Goal: Task Accomplishment & Management: Use online tool/utility

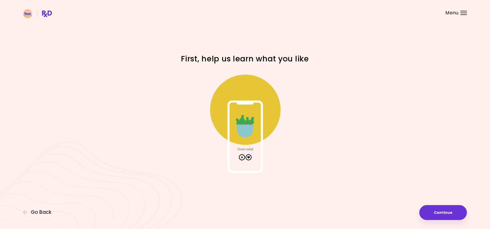
click at [249, 157] on img at bounding box center [245, 121] width 103 height 103
click at [249, 113] on img at bounding box center [245, 121] width 103 height 103
click at [249, 158] on img at bounding box center [245, 121] width 103 height 103
click at [442, 212] on button "Continue" at bounding box center [444, 212] width 48 height 15
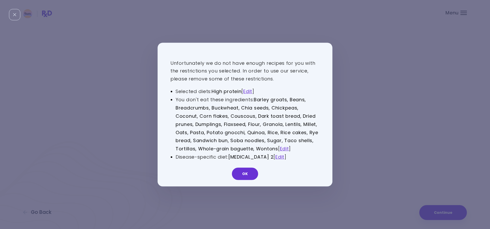
click at [246, 175] on button "OK" at bounding box center [245, 174] width 26 height 12
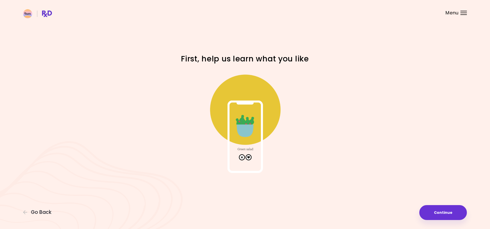
click at [248, 157] on img at bounding box center [245, 121] width 103 height 103
click at [440, 214] on button "Continue" at bounding box center [444, 212] width 48 height 15
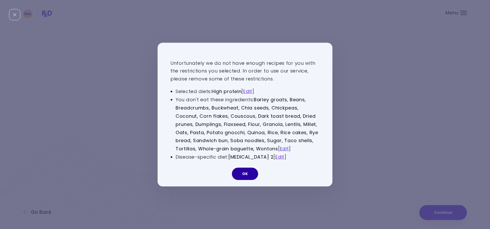
click at [243, 172] on button "OK" at bounding box center [245, 174] width 26 height 12
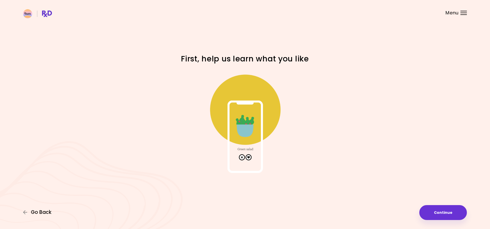
click at [37, 211] on span "Go Back" at bounding box center [41, 213] width 21 height 6
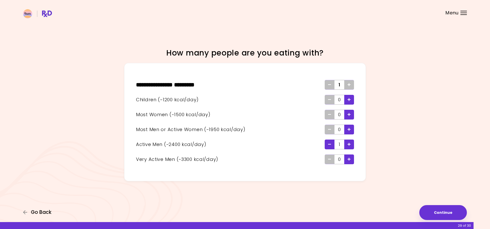
click at [42, 212] on span "Go Back" at bounding box center [41, 213] width 21 height 6
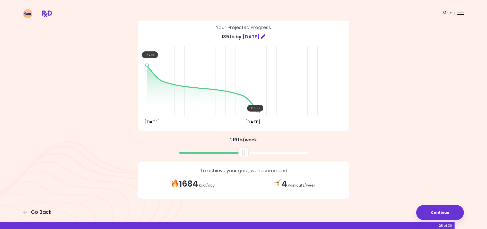
scroll to position [36, 0]
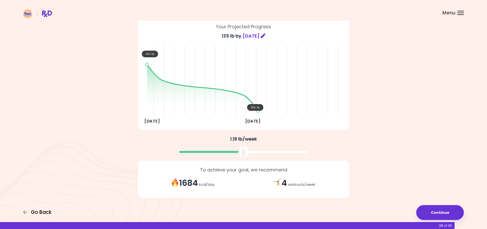
click at [41, 211] on span "Go Back" at bounding box center [41, 213] width 21 height 6
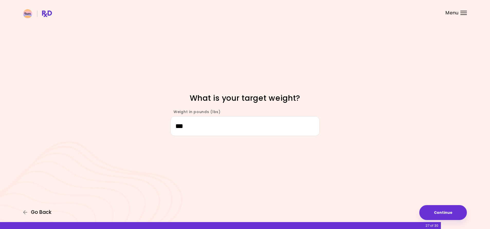
click at [41, 211] on span "Go Back" at bounding box center [41, 213] width 21 height 6
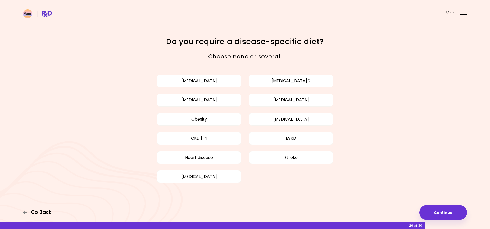
click at [45, 211] on span "Go Back" at bounding box center [41, 213] width 21 height 6
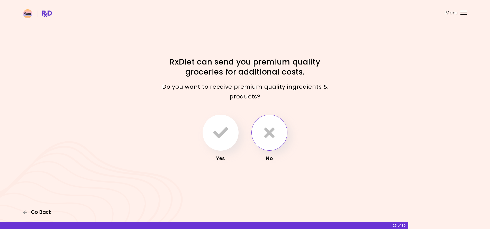
click at [43, 211] on span "Go Back" at bounding box center [41, 213] width 21 height 6
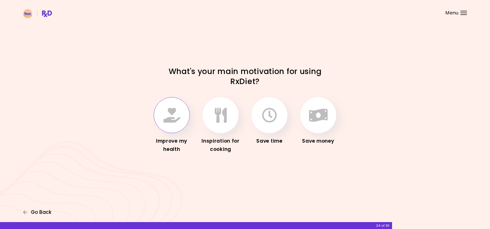
click at [43, 211] on span "Go Back" at bounding box center [41, 213] width 21 height 6
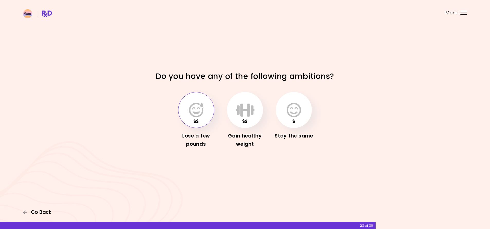
click at [43, 211] on span "Go Back" at bounding box center [41, 213] width 21 height 6
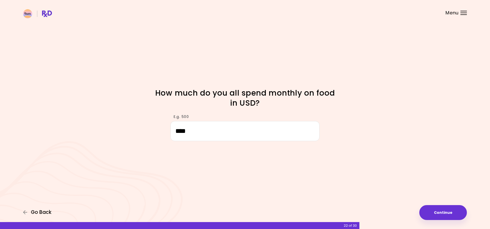
click at [43, 211] on span "Go Back" at bounding box center [41, 213] width 21 height 6
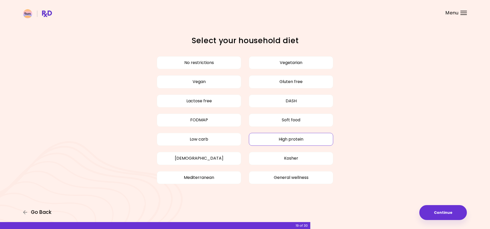
click at [43, 211] on span "Go Back" at bounding box center [41, 213] width 21 height 6
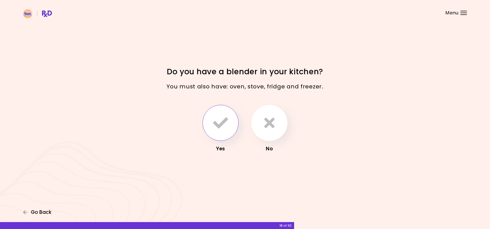
click at [43, 211] on span "Go Back" at bounding box center [41, 213] width 21 height 6
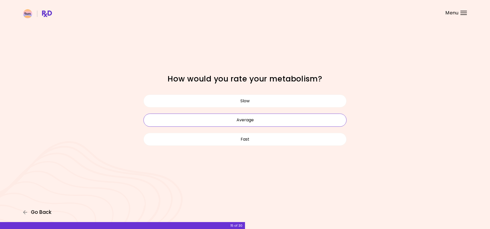
click at [43, 211] on span "Go Back" at bounding box center [41, 213] width 21 height 6
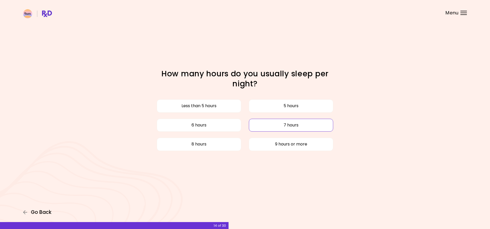
click at [43, 211] on span "Go Back" at bounding box center [41, 213] width 21 height 6
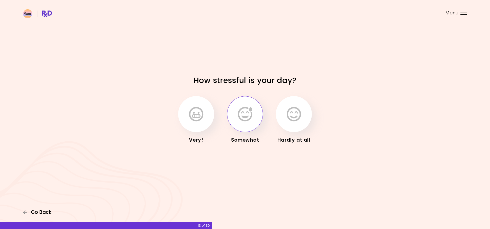
click at [43, 211] on span "Go Back" at bounding box center [41, 213] width 21 height 6
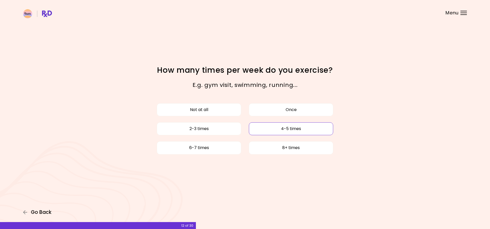
click at [43, 211] on span "Go Back" at bounding box center [41, 213] width 21 height 6
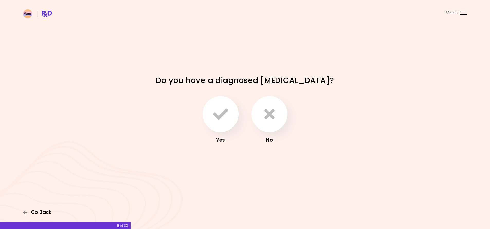
click at [43, 211] on span "Go Back" at bounding box center [41, 213] width 21 height 6
select select "****"
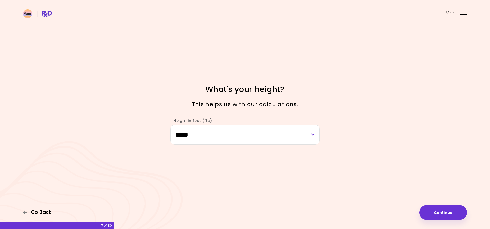
click at [43, 211] on span "Go Back" at bounding box center [41, 213] width 21 height 6
click at [43, 211] on div "Focusable invisible element How much do you weigh? We might be able to help her…" at bounding box center [245, 114] width 490 height 229
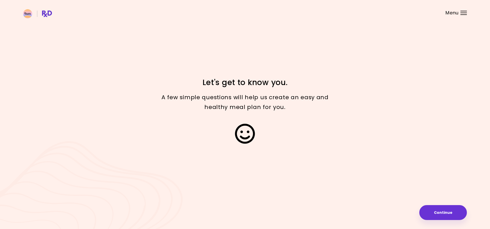
click at [43, 211] on div "Focusable invisible element Let's get to know you. A few simple questions will …" at bounding box center [245, 114] width 490 height 229
click at [449, 213] on button "Continue" at bounding box center [444, 212] width 48 height 15
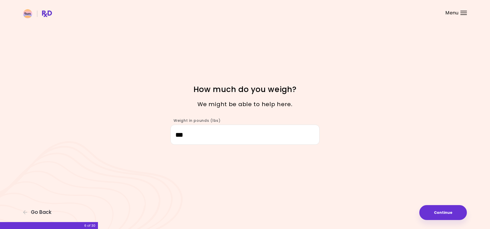
click at [416, 219] on div "Focusable invisible element How much do you weigh? We might be able to help her…" at bounding box center [245, 114] width 490 height 229
click at [226, 129] on input "***" at bounding box center [245, 135] width 149 height 20
click at [446, 213] on button "Continue" at bounding box center [444, 212] width 48 height 15
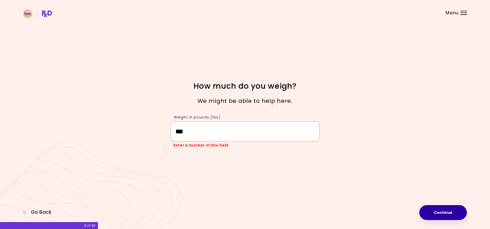
type input "***"
click at [446, 209] on button "Continue" at bounding box center [444, 212] width 48 height 15
select select "****"
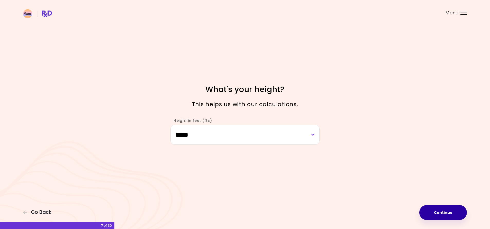
click at [446, 211] on button "Continue" at bounding box center [444, 212] width 48 height 15
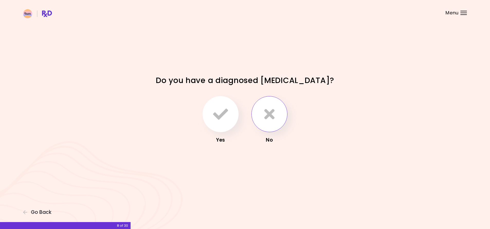
click at [274, 117] on icon "button" at bounding box center [269, 114] width 10 height 15
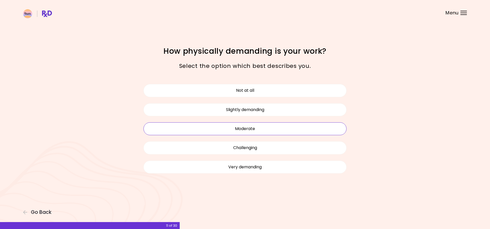
click at [362, 172] on div "Not at all Slightly demanding Moderate Challenging Very demanding" at bounding box center [245, 129] width 247 height 109
click at [290, 126] on button "Moderate" at bounding box center [245, 128] width 203 height 13
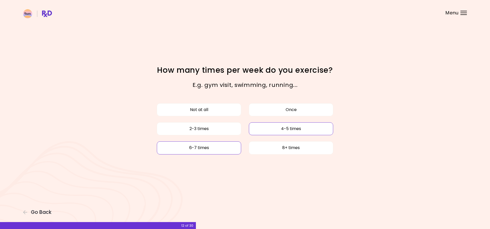
click at [204, 148] on button "6-7 times" at bounding box center [199, 147] width 84 height 13
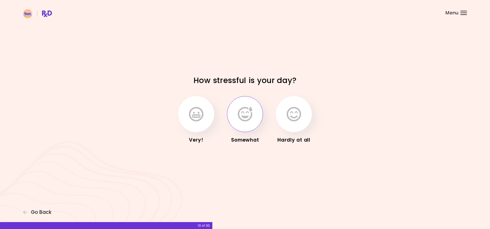
click at [245, 120] on icon "button" at bounding box center [245, 114] width 14 height 15
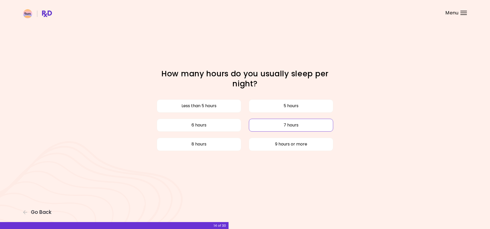
click at [268, 121] on button "7 hours" at bounding box center [291, 125] width 84 height 13
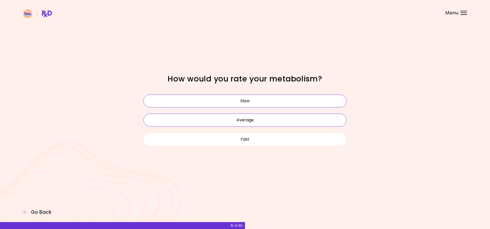
drag, startPoint x: 250, startPoint y: 119, endPoint x: 249, endPoint y: 104, distance: 14.7
click at [249, 104] on div "Slow Average Fast" at bounding box center [245, 120] width 211 height 57
click at [253, 120] on button "Average" at bounding box center [245, 120] width 203 height 13
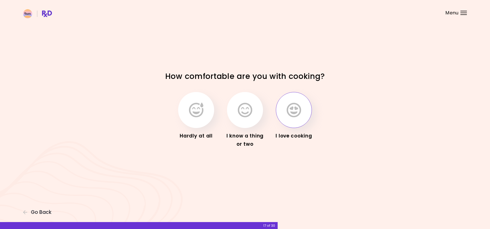
click at [292, 114] on icon "button" at bounding box center [294, 110] width 14 height 15
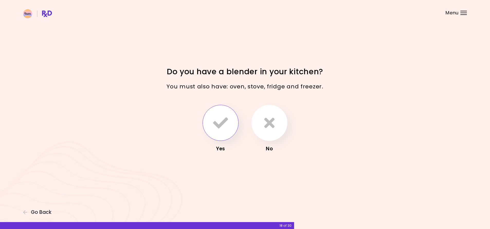
click at [220, 117] on icon "button" at bounding box center [220, 122] width 15 height 15
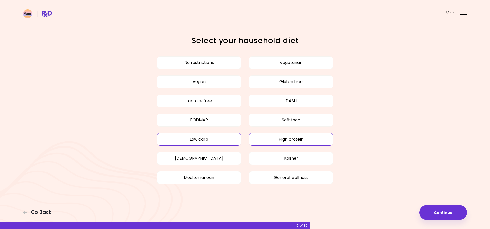
drag, startPoint x: 197, startPoint y: 138, endPoint x: 227, endPoint y: 140, distance: 29.7
click at [197, 138] on button "Low carb" at bounding box center [199, 139] width 84 height 13
click at [441, 210] on button "Continue" at bounding box center [444, 212] width 48 height 15
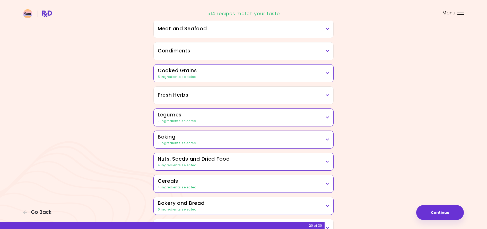
scroll to position [160, 0]
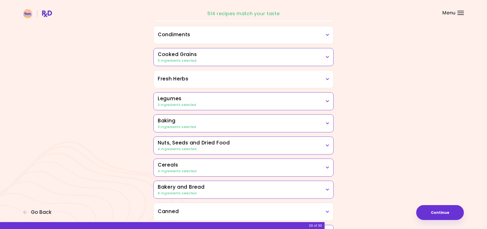
click at [285, 59] on div "5 ingredients selected" at bounding box center [243, 60] width 171 height 5
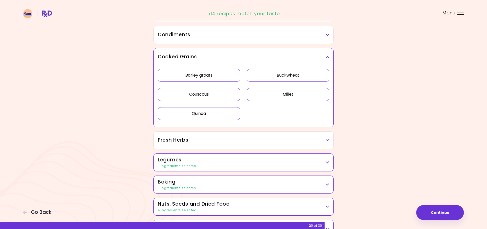
click at [327, 61] on div "Cooked Grains" at bounding box center [244, 56] width 180 height 17
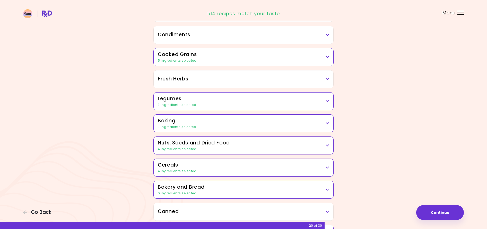
click at [290, 64] on div "Cooked Grains 5 ingredients selected" at bounding box center [244, 56] width 180 height 17
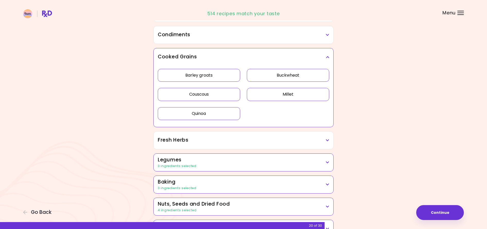
click at [327, 58] on icon at bounding box center [327, 57] width 3 height 4
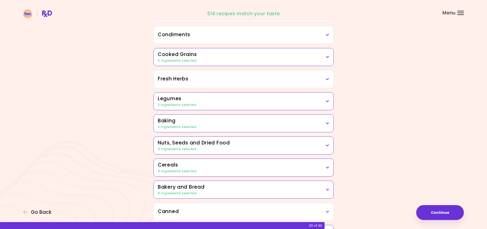
click at [299, 104] on div "3 ingredients selected" at bounding box center [243, 105] width 171 height 5
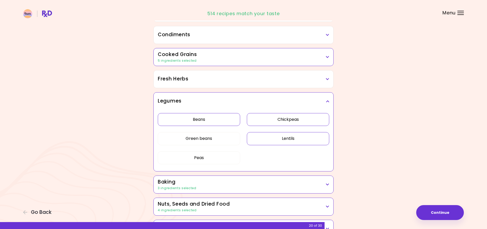
drag, startPoint x: 297, startPoint y: 136, endPoint x: 296, endPoint y: 134, distance: 3.0
click at [297, 136] on button "Lentils" at bounding box center [288, 138] width 82 height 13
click at [294, 121] on button "Chickpeas" at bounding box center [288, 119] width 82 height 13
drag, startPoint x: 217, startPoint y: 120, endPoint x: 221, endPoint y: 120, distance: 4.1
click at [217, 120] on button "Beans" at bounding box center [199, 119] width 82 height 13
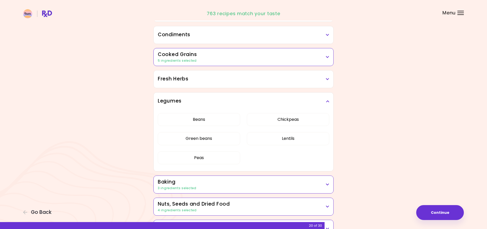
click at [367, 118] on div "Dried Herbs and Spices Adobo Annatto seeds Chilli Cinnamon Cumin [PERSON_NAME] …" at bounding box center [243, 115] width 247 height 423
click at [309, 63] on div "Cooked Grains 5 ingredients selected" at bounding box center [244, 56] width 180 height 17
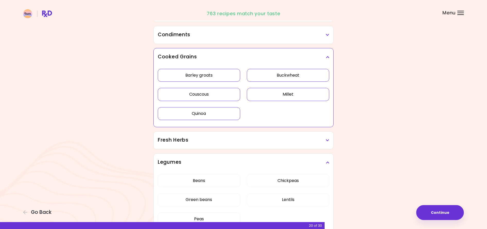
click at [302, 76] on button "Buckwheat" at bounding box center [288, 75] width 82 height 13
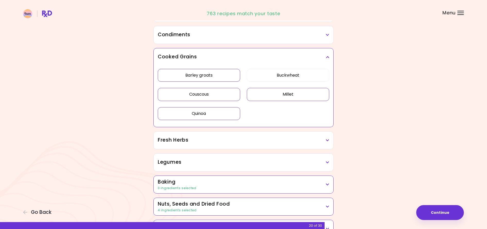
click at [301, 95] on button "Millet" at bounding box center [288, 94] width 82 height 13
click at [214, 114] on button "Quinoa" at bounding box center [199, 113] width 82 height 13
drag, startPoint x: 218, startPoint y: 92, endPoint x: 217, endPoint y: 86, distance: 6.2
click at [218, 92] on button "Couscous" at bounding box center [199, 94] width 82 height 13
click at [219, 72] on button "Barley groats" at bounding box center [199, 75] width 82 height 13
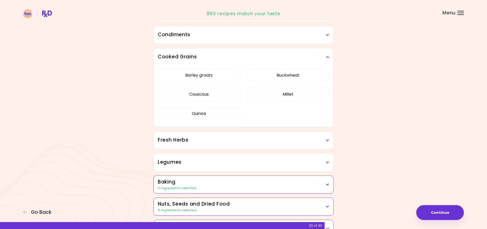
click at [376, 97] on div "Focusable invisible element Do you dislike any of the following ingredients? Dr…" at bounding box center [243, 97] width 487 height 515
click at [327, 57] on icon at bounding box center [327, 57] width 3 height 4
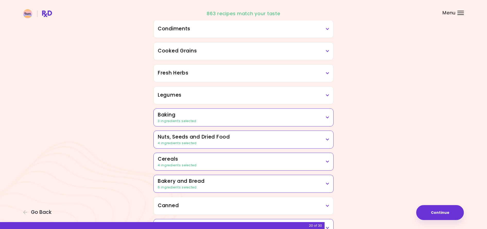
scroll to position [180, 0]
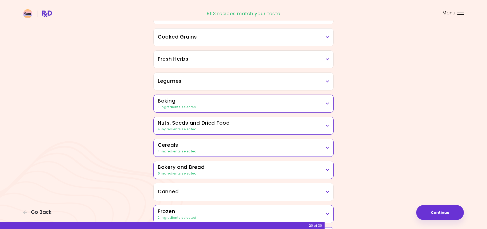
click at [321, 105] on div "3 ingredients selected" at bounding box center [243, 107] width 171 height 5
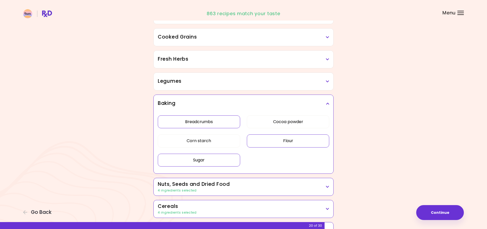
drag, startPoint x: 211, startPoint y: 123, endPoint x: 213, endPoint y: 126, distance: 3.3
click at [210, 123] on button "Breadcrumbs" at bounding box center [199, 121] width 82 height 13
click at [282, 142] on button "Flour" at bounding box center [288, 141] width 82 height 13
drag, startPoint x: 205, startPoint y: 158, endPoint x: 212, endPoint y: 159, distance: 7.0
click at [205, 158] on button "Sugar" at bounding box center [199, 160] width 82 height 13
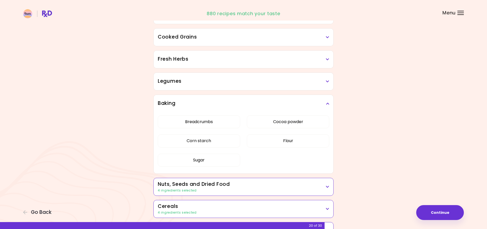
click at [326, 104] on icon at bounding box center [327, 104] width 3 height 4
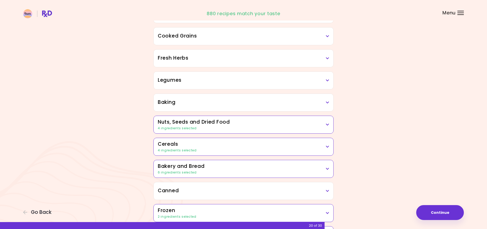
scroll to position [182, 0]
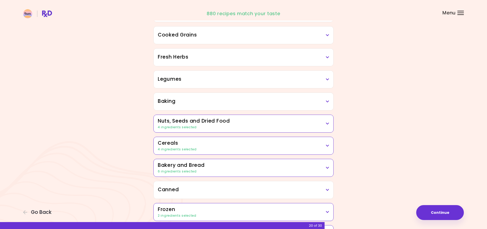
click at [309, 123] on h3 "Nuts, Seeds and Dried Food" at bounding box center [243, 121] width 171 height 7
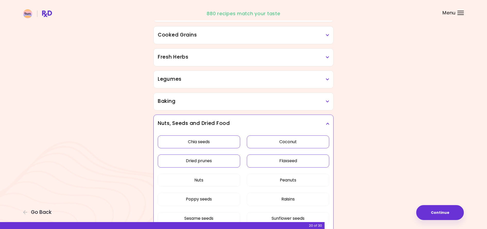
click at [208, 140] on button "Chia seeds" at bounding box center [199, 142] width 82 height 13
click at [215, 161] on button "Dried prunes" at bounding box center [199, 161] width 82 height 13
click at [290, 143] on button "Coconut" at bounding box center [288, 142] width 82 height 13
drag, startPoint x: 295, startPoint y: 161, endPoint x: 300, endPoint y: 154, distance: 9.0
click at [295, 161] on button "Flaxseed" at bounding box center [288, 161] width 82 height 13
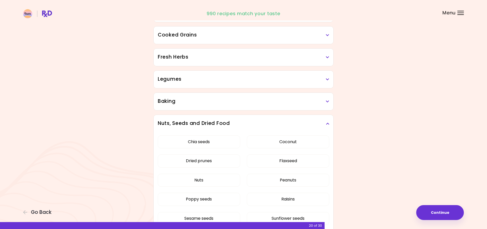
click at [327, 126] on h3 "Nuts, Seeds and Dried Food" at bounding box center [243, 123] width 171 height 7
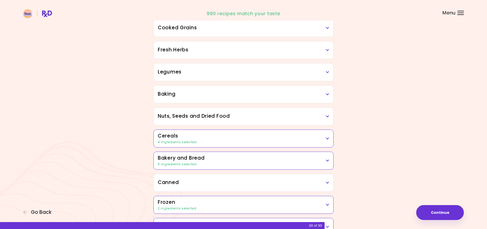
scroll to position [194, 0]
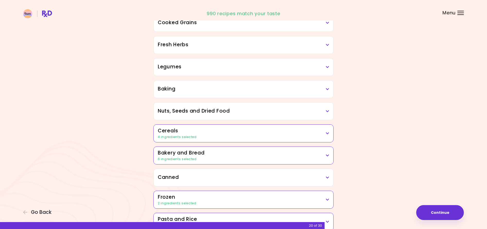
click at [306, 133] on h3 "Cereals" at bounding box center [243, 130] width 171 height 7
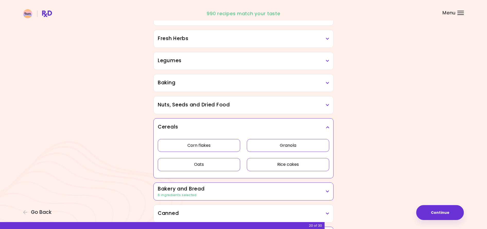
scroll to position [239, 0]
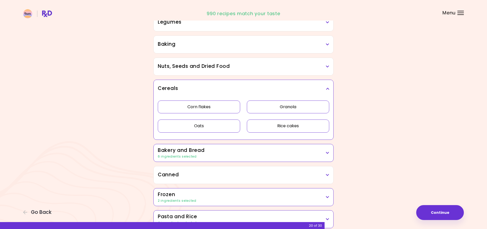
click at [218, 108] on button "Corn flakes" at bounding box center [199, 107] width 82 height 13
drag, startPoint x: 285, startPoint y: 123, endPoint x: 288, endPoint y: 118, distance: 6.2
click at [285, 123] on button "Rice cakes" at bounding box center [288, 126] width 82 height 13
drag, startPoint x: 290, startPoint y: 112, endPoint x: 286, endPoint y: 112, distance: 3.6
click at [290, 112] on button "Granola" at bounding box center [288, 107] width 82 height 13
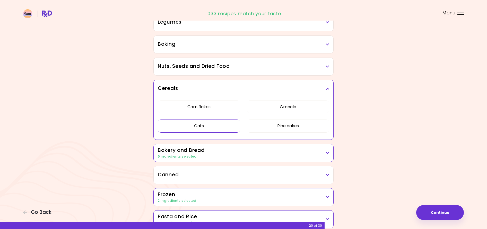
click at [225, 123] on button "Oats" at bounding box center [199, 126] width 82 height 13
click at [327, 90] on icon at bounding box center [327, 89] width 3 height 4
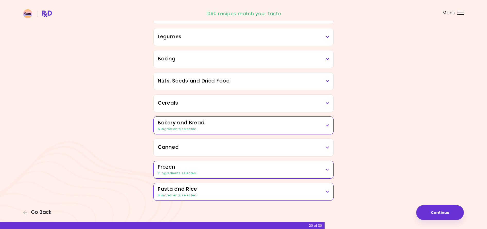
scroll to position [225, 0]
click at [304, 126] on h3 "Bakery and Bread" at bounding box center [243, 122] width 171 height 7
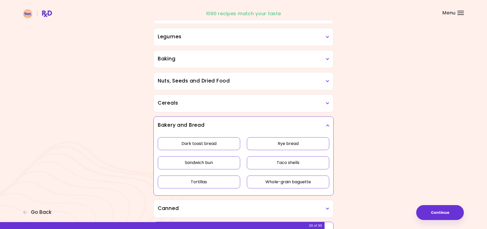
click at [290, 144] on button "Rye bread" at bounding box center [288, 143] width 82 height 13
drag, startPoint x: 292, startPoint y: 163, endPoint x: 291, endPoint y: 167, distance: 3.4
click at [292, 163] on button "Taco shells" at bounding box center [288, 162] width 82 height 13
click at [291, 186] on button "Whole-grain baguette" at bounding box center [288, 182] width 82 height 13
drag, startPoint x: 197, startPoint y: 182, endPoint x: 199, endPoint y: 178, distance: 4.2
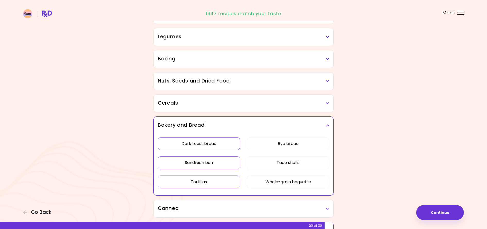
click at [197, 182] on button "Tortillas" at bounding box center [199, 182] width 82 height 13
click at [211, 156] on div "Dark toast bread Rye bread Sandwich bun Taco shells Tortillas Whole-grain bague…" at bounding box center [243, 164] width 171 height 61
click at [215, 144] on button "Dark toast bread" at bounding box center [199, 143] width 82 height 13
click at [218, 163] on button "Sandwich bun" at bounding box center [199, 162] width 82 height 13
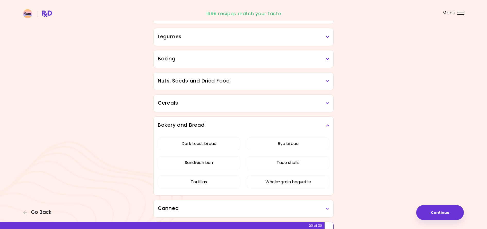
click at [328, 126] on icon at bounding box center [327, 126] width 3 height 4
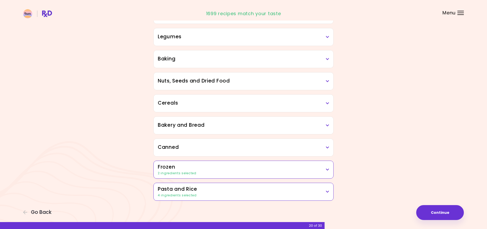
click at [308, 170] on h3 "Frozen" at bounding box center [243, 167] width 171 height 7
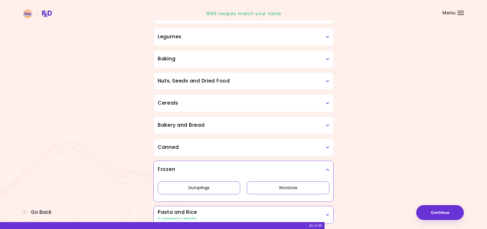
scroll to position [248, 0]
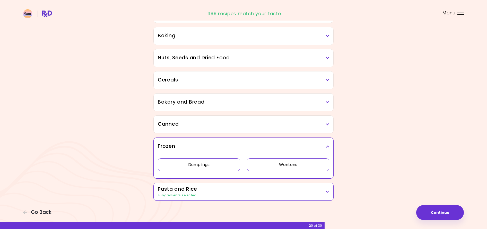
drag, startPoint x: 289, startPoint y: 165, endPoint x: 261, endPoint y: 166, distance: 28.0
click at [288, 165] on button "Wontons" at bounding box center [288, 164] width 82 height 13
click at [217, 166] on button "Dumplings" at bounding box center [199, 164] width 82 height 13
click at [327, 148] on icon at bounding box center [327, 147] width 3 height 4
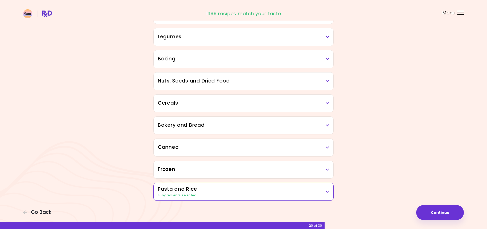
click at [293, 192] on h3 "Pasta and Rice" at bounding box center [243, 189] width 171 height 7
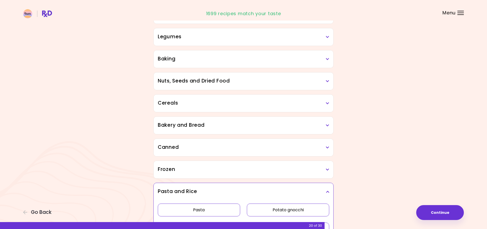
scroll to position [267, 0]
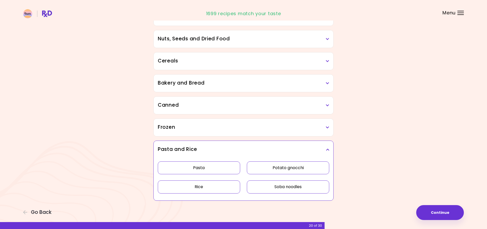
click at [206, 168] on button "Pasta" at bounding box center [199, 168] width 82 height 13
click at [220, 185] on button "Rice" at bounding box center [199, 187] width 82 height 13
click at [283, 189] on button "Soba noodles" at bounding box center [288, 187] width 82 height 13
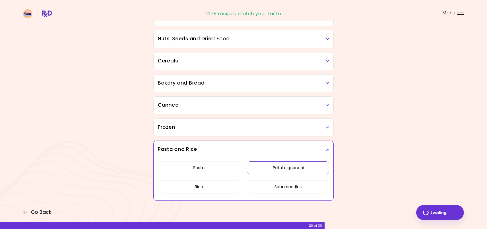
click at [295, 172] on button "Potato gnocchi" at bounding box center [288, 168] width 82 height 13
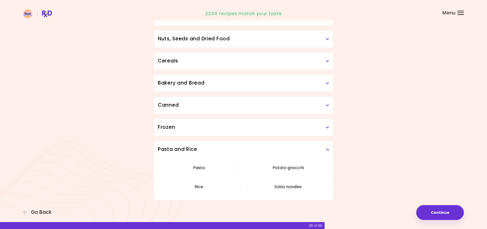
click at [326, 150] on icon at bounding box center [327, 150] width 3 height 4
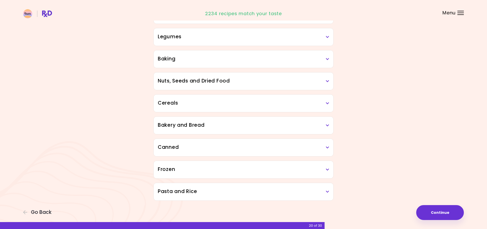
scroll to position [225, 0]
click at [447, 216] on button "Continue" at bounding box center [440, 212] width 48 height 15
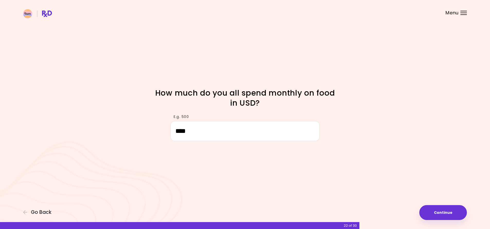
drag, startPoint x: 443, startPoint y: 213, endPoint x: 428, endPoint y: 214, distance: 16.0
click at [443, 213] on button "Continue" at bounding box center [444, 212] width 48 height 15
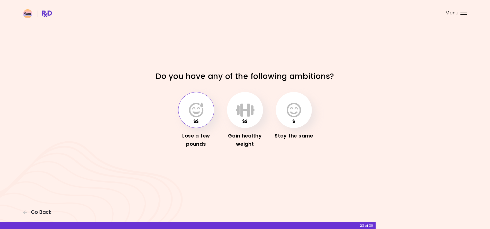
click at [201, 116] on icon "button" at bounding box center [196, 110] width 14 height 15
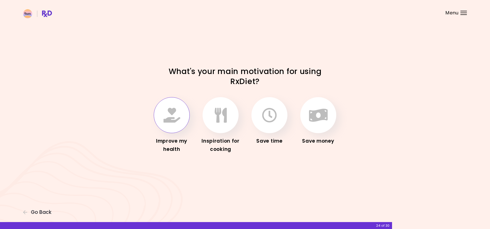
click at [164, 118] on icon "button" at bounding box center [172, 115] width 17 height 15
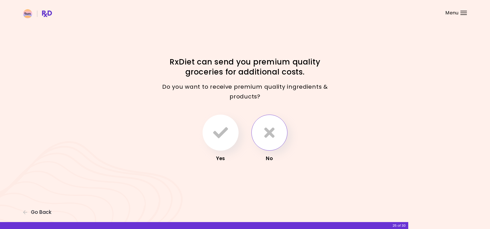
click at [268, 136] on icon "button" at bounding box center [269, 132] width 10 height 15
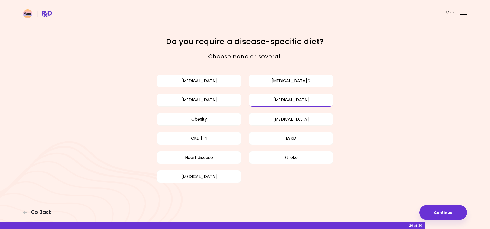
click at [291, 102] on button "[MEDICAL_DATA]" at bounding box center [291, 100] width 84 height 13
click at [299, 81] on button "[MEDICAL_DATA] 2" at bounding box center [291, 81] width 84 height 13
drag, startPoint x: 437, startPoint y: 208, endPoint x: 419, endPoint y: 209, distance: 17.8
click at [437, 209] on button "Continue" at bounding box center [444, 212] width 48 height 15
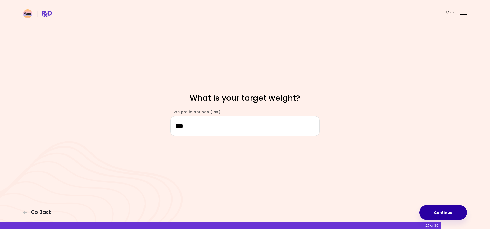
type input "***"
click at [445, 210] on button "Continue" at bounding box center [444, 212] width 48 height 15
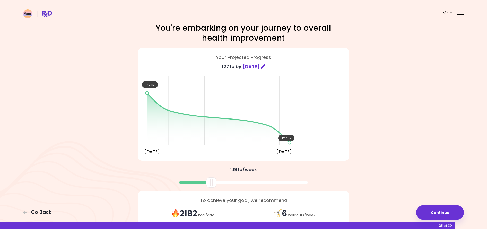
scroll to position [24, 0]
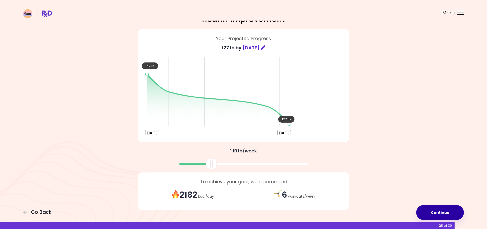
click at [434, 211] on button "Continue" at bounding box center [440, 212] width 48 height 15
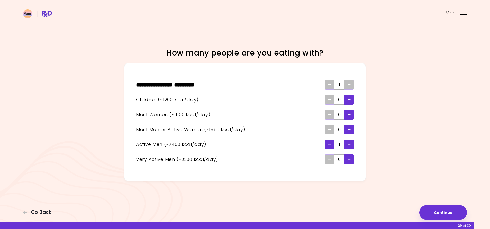
drag, startPoint x: 442, startPoint y: 213, endPoint x: 415, endPoint y: 212, distance: 27.0
click at [442, 213] on button "Continue" at bounding box center [444, 212] width 48 height 15
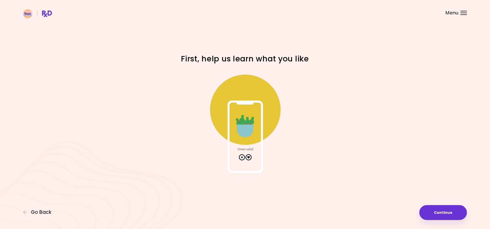
click at [249, 157] on img at bounding box center [245, 121] width 103 height 103
click at [246, 110] on img at bounding box center [245, 121] width 103 height 103
click at [445, 212] on button "Continue" at bounding box center [444, 212] width 48 height 15
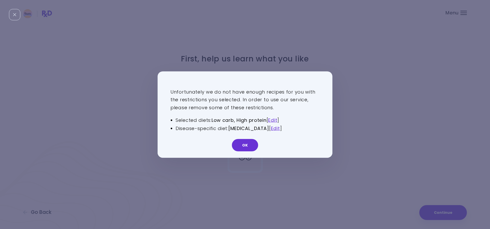
click at [248, 144] on button "OK" at bounding box center [245, 145] width 26 height 12
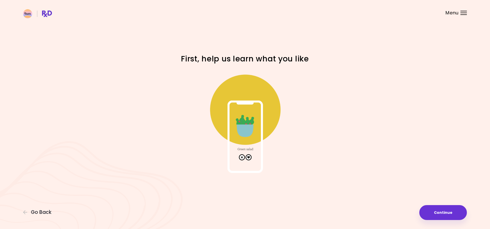
drag, startPoint x: 247, startPoint y: 120, endPoint x: 257, endPoint y: 122, distance: 10.4
click at [247, 120] on img at bounding box center [245, 121] width 103 height 103
click at [444, 211] on button "Continue" at bounding box center [444, 212] width 48 height 15
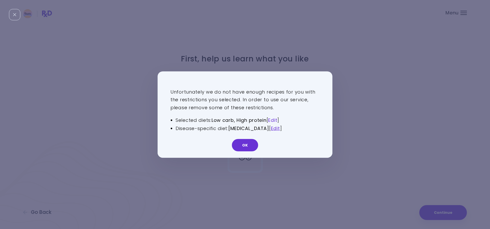
click at [277, 120] on link "Edit" at bounding box center [272, 120] width 9 height 6
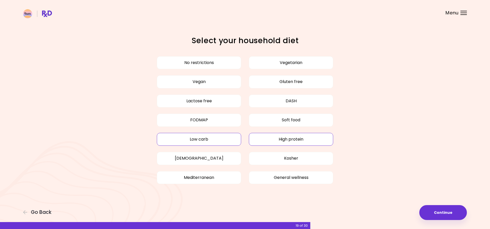
drag, startPoint x: 304, startPoint y: 141, endPoint x: 277, endPoint y: 141, distance: 27.8
click at [304, 141] on button "High protein" at bounding box center [291, 139] width 84 height 13
drag, startPoint x: 215, startPoint y: 138, endPoint x: 223, endPoint y: 138, distance: 8.2
click at [214, 138] on button "Low carb" at bounding box center [199, 139] width 84 height 13
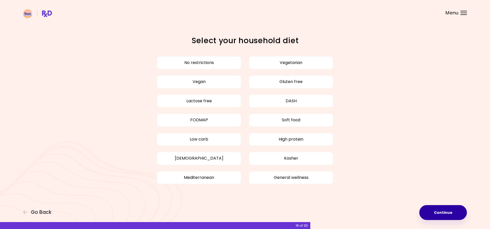
click at [446, 212] on button "Continue" at bounding box center [444, 212] width 48 height 15
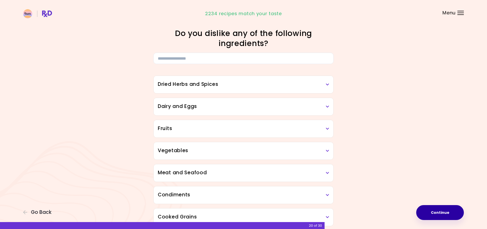
click at [445, 212] on button "Continue" at bounding box center [440, 212] width 48 height 15
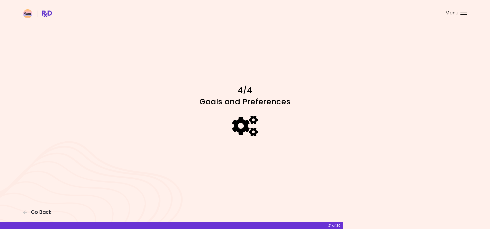
click at [444, 212] on div "Focusable invisible element 4/4 Goals and Preferences Go Back 21 of 30" at bounding box center [245, 114] width 490 height 229
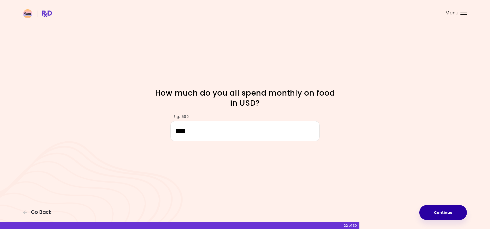
click at [446, 213] on button "Continue" at bounding box center [444, 212] width 48 height 15
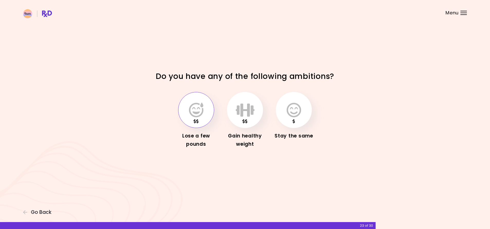
click at [196, 109] on icon "button" at bounding box center [196, 110] width 14 height 15
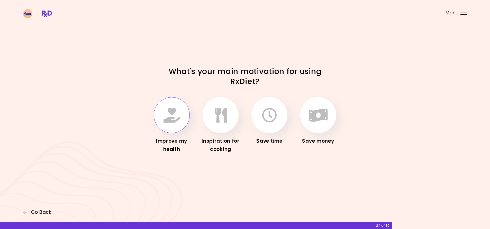
click at [169, 120] on icon "button" at bounding box center [172, 115] width 17 height 15
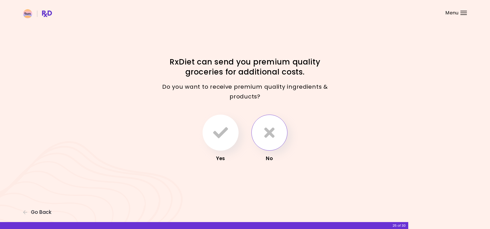
click at [263, 135] on button "button" at bounding box center [270, 133] width 36 height 36
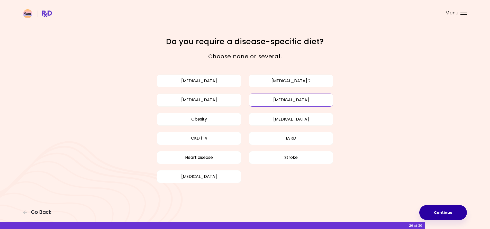
drag, startPoint x: 452, startPoint y: 213, endPoint x: 444, endPoint y: 213, distance: 8.2
click at [452, 213] on button "Continue" at bounding box center [444, 212] width 48 height 15
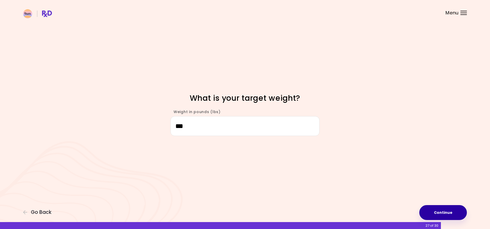
click at [447, 214] on button "Continue" at bounding box center [444, 212] width 48 height 15
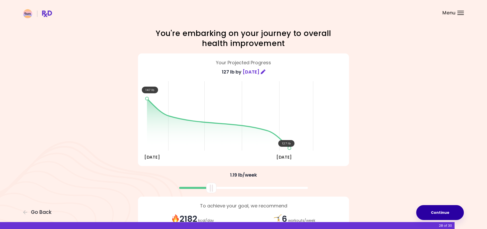
click at [444, 213] on button "Continue" at bounding box center [440, 212] width 48 height 15
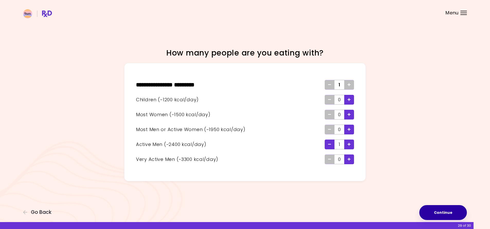
click at [444, 213] on button "Continue" at bounding box center [444, 212] width 48 height 15
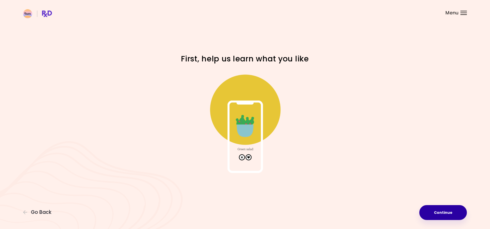
click at [444, 213] on button "Continue" at bounding box center [444, 212] width 48 height 15
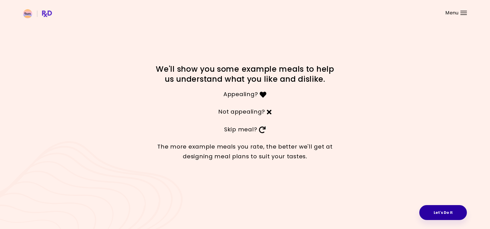
click at [441, 213] on button "Let's Do It" at bounding box center [444, 212] width 48 height 15
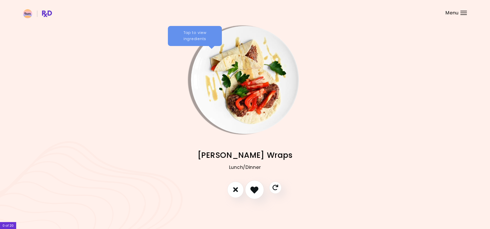
click at [255, 187] on icon "I like this recipe" at bounding box center [255, 190] width 8 height 8
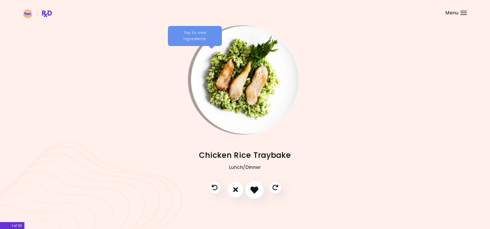
click at [254, 188] on icon "I like this recipe" at bounding box center [255, 190] width 8 height 8
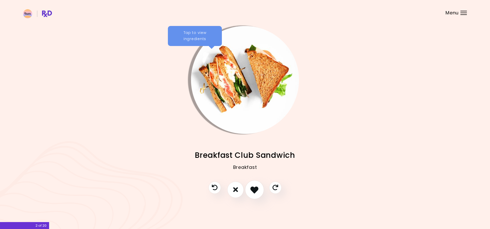
click at [254, 188] on icon "I like this recipe" at bounding box center [255, 190] width 8 height 8
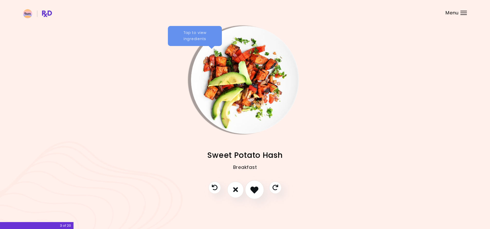
click at [254, 188] on icon "I like this recipe" at bounding box center [255, 190] width 8 height 8
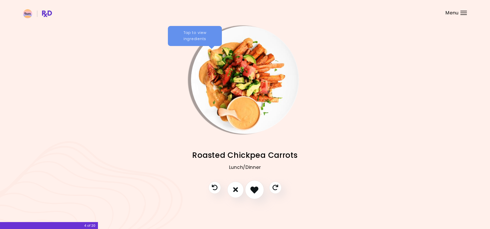
click at [254, 188] on icon "I like this recipe" at bounding box center [255, 190] width 8 height 8
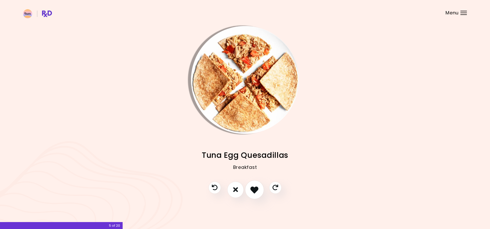
click at [254, 188] on icon "I like this recipe" at bounding box center [255, 190] width 8 height 8
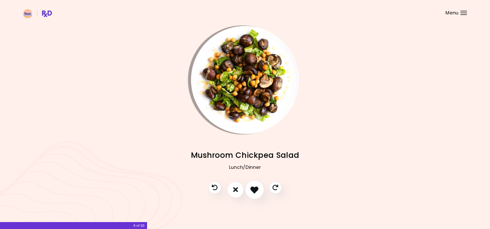
click at [254, 188] on icon "I like this recipe" at bounding box center [255, 190] width 8 height 8
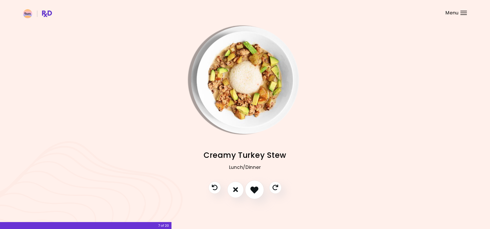
click at [254, 188] on icon "I like this recipe" at bounding box center [255, 190] width 8 height 8
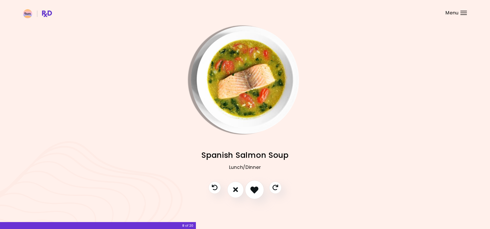
click at [254, 188] on icon "I like this recipe" at bounding box center [255, 190] width 8 height 8
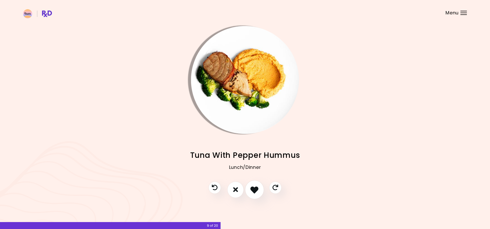
click at [254, 188] on icon "I like this recipe" at bounding box center [255, 190] width 8 height 8
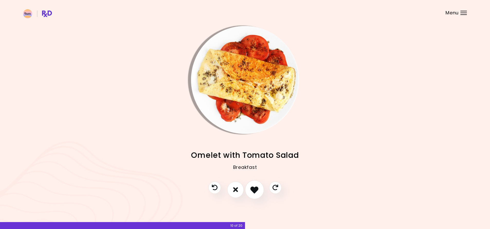
click at [254, 188] on icon "I like this recipe" at bounding box center [255, 190] width 8 height 8
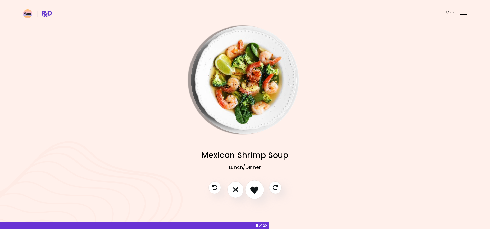
click at [254, 188] on icon "I like this recipe" at bounding box center [255, 190] width 8 height 8
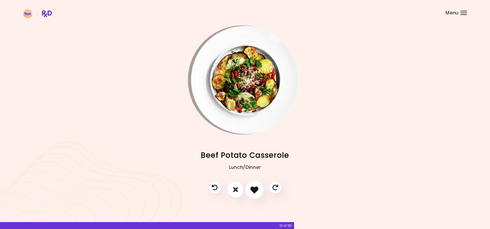
click at [254, 188] on icon "I like this recipe" at bounding box center [255, 190] width 8 height 8
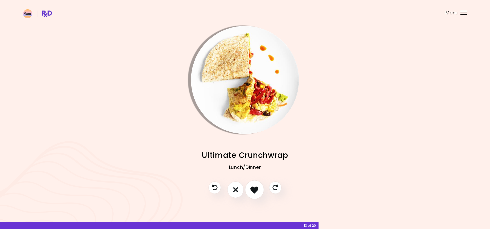
click at [254, 188] on icon "I like this recipe" at bounding box center [255, 190] width 8 height 8
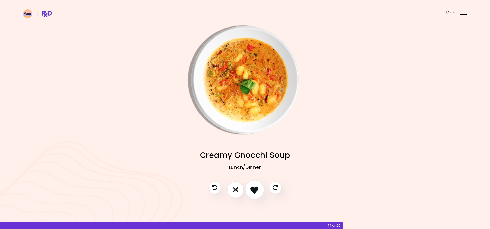
click at [254, 188] on icon "I like this recipe" at bounding box center [255, 190] width 8 height 8
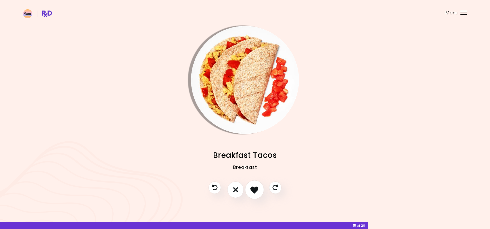
click at [254, 188] on icon "I like this recipe" at bounding box center [255, 190] width 8 height 8
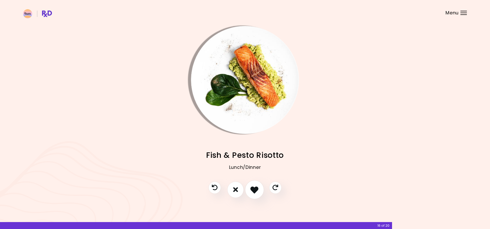
click at [254, 188] on icon "I like this recipe" at bounding box center [255, 190] width 8 height 8
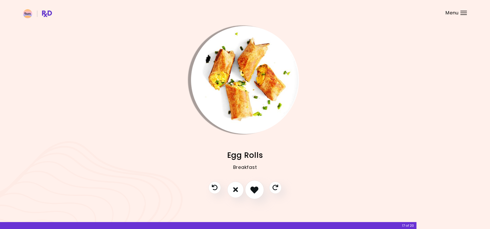
click at [254, 188] on icon "I like this recipe" at bounding box center [255, 190] width 8 height 8
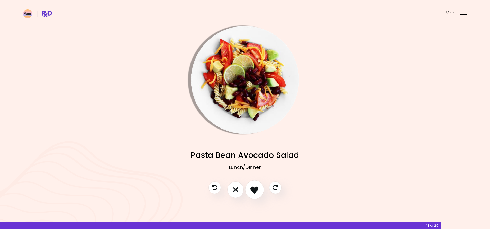
click at [254, 188] on icon "I like this recipe" at bounding box center [255, 190] width 8 height 8
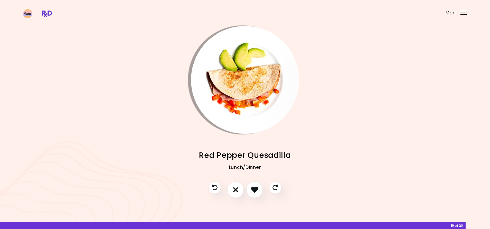
click at [254, 188] on icon "I like this recipe" at bounding box center [254, 189] width 7 height 7
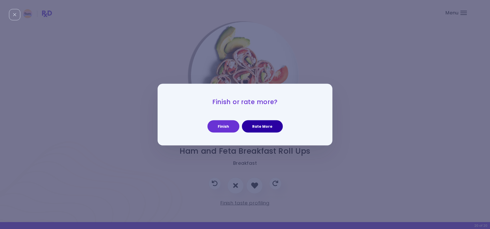
click at [257, 125] on button "Rate More" at bounding box center [262, 126] width 41 height 12
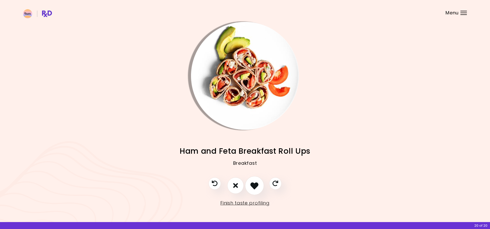
click at [252, 186] on icon "I like this recipe" at bounding box center [255, 186] width 8 height 8
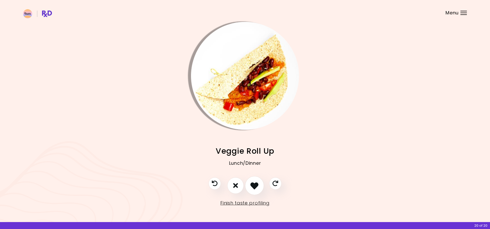
click at [252, 186] on icon "I like this recipe" at bounding box center [255, 186] width 8 height 8
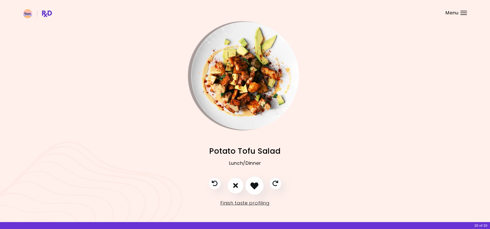
click at [252, 186] on icon "I like this recipe" at bounding box center [255, 186] width 8 height 8
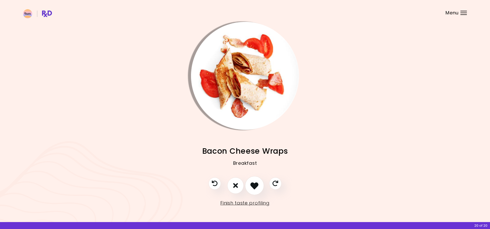
click at [252, 186] on icon "I like this recipe" at bounding box center [255, 186] width 8 height 8
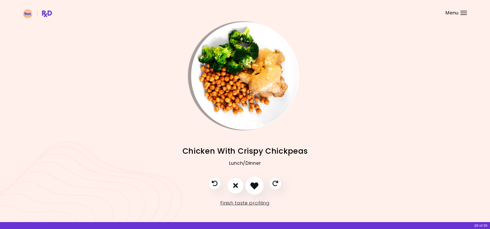
click at [253, 186] on icon "I like this recipe" at bounding box center [255, 186] width 8 height 8
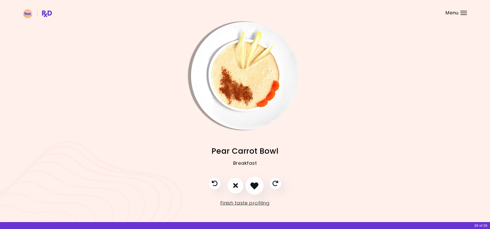
click at [253, 186] on icon "I like this recipe" at bounding box center [255, 186] width 8 height 8
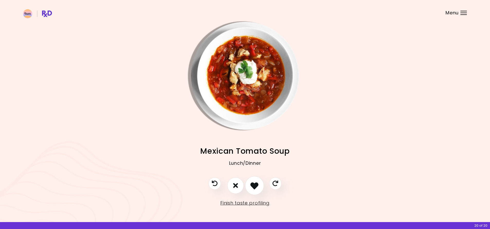
click at [253, 186] on icon "I like this recipe" at bounding box center [255, 186] width 8 height 8
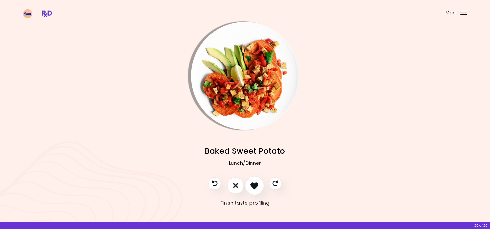
click at [253, 186] on icon "I like this recipe" at bounding box center [255, 186] width 8 height 8
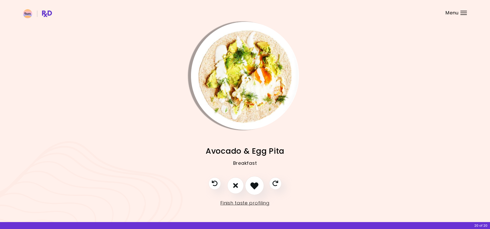
click at [253, 186] on icon "I like this recipe" at bounding box center [255, 186] width 8 height 8
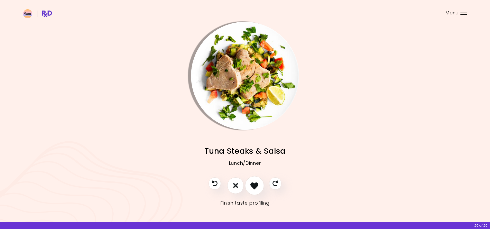
click at [253, 186] on icon "I like this recipe" at bounding box center [255, 186] width 8 height 8
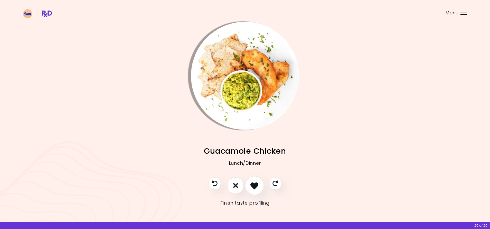
click at [253, 186] on icon "I like this recipe" at bounding box center [255, 186] width 8 height 8
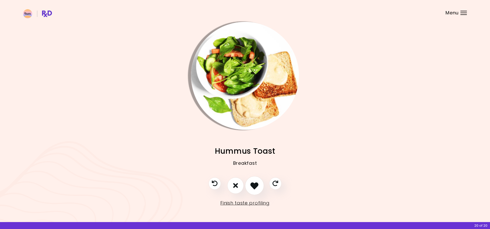
click at [253, 186] on icon "I like this recipe" at bounding box center [255, 186] width 8 height 8
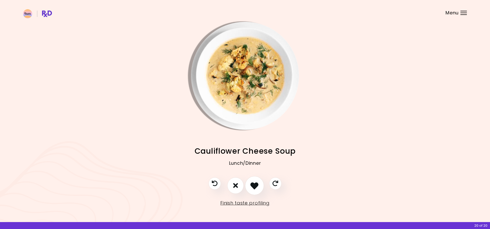
click at [253, 186] on icon "I like this recipe" at bounding box center [255, 186] width 8 height 8
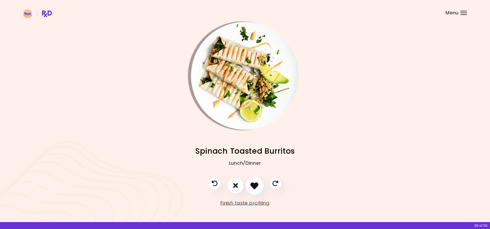
click at [253, 186] on icon "I like this recipe" at bounding box center [255, 186] width 8 height 8
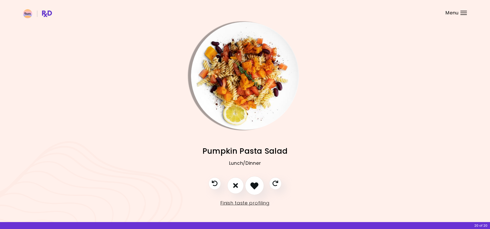
click at [253, 186] on icon "I like this recipe" at bounding box center [255, 186] width 8 height 8
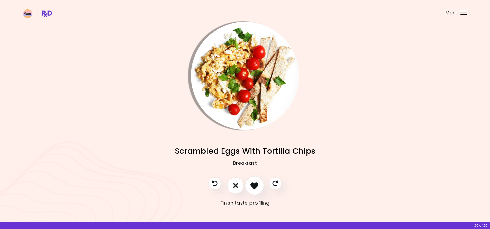
click at [253, 186] on icon "I like this recipe" at bounding box center [255, 186] width 8 height 8
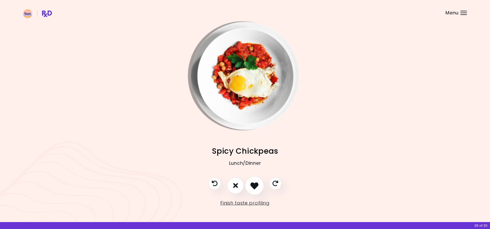
click at [253, 186] on icon "I like this recipe" at bounding box center [255, 186] width 8 height 8
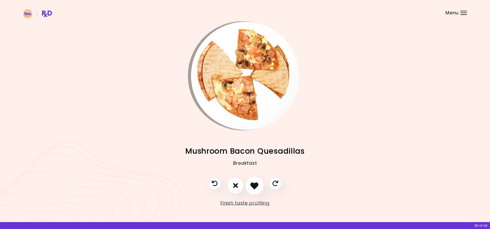
click at [253, 186] on icon "I like this recipe" at bounding box center [255, 186] width 8 height 8
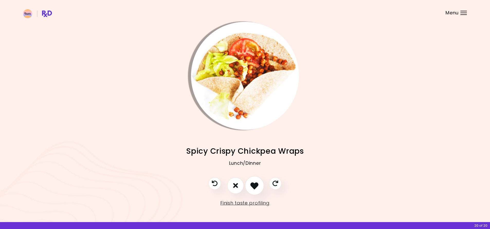
click at [253, 186] on icon "I like this recipe" at bounding box center [255, 186] width 8 height 8
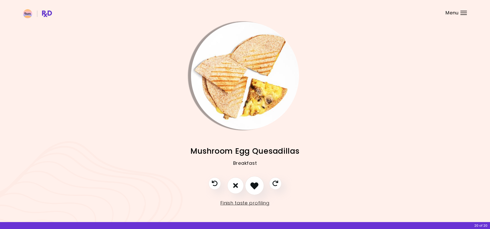
click at [253, 186] on icon "I like this recipe" at bounding box center [255, 186] width 8 height 8
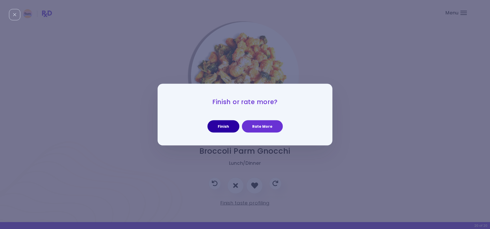
click at [225, 125] on button "Finish" at bounding box center [224, 126] width 32 height 12
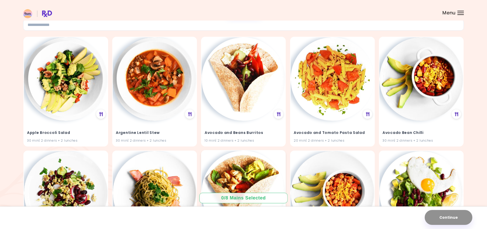
scroll to position [54, 0]
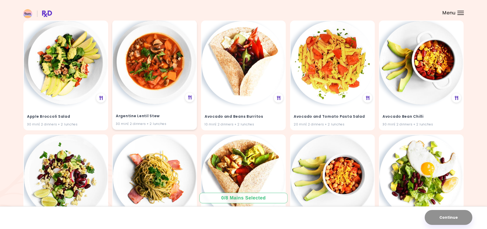
click at [168, 62] on img at bounding box center [155, 63] width 84 height 84
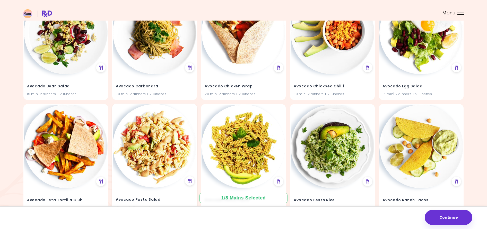
scroll to position [153, 0]
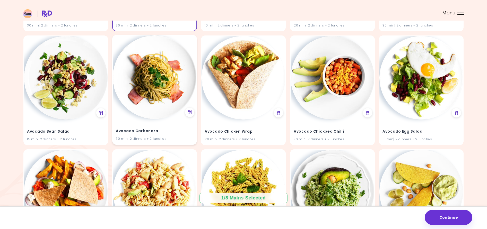
click at [155, 81] on img at bounding box center [155, 77] width 84 height 84
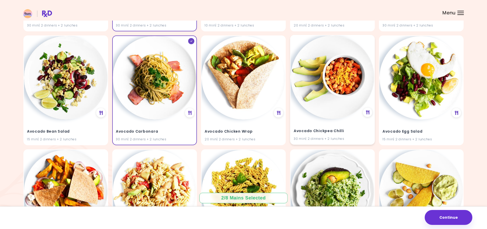
scroll to position [158, 0]
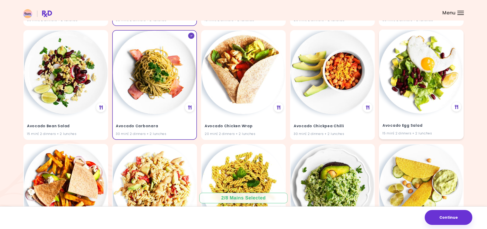
click at [423, 81] on img at bounding box center [421, 72] width 84 height 84
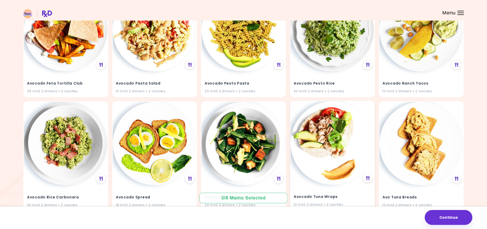
scroll to position [349, 0]
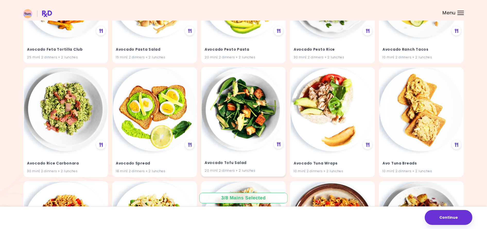
click at [266, 106] on img at bounding box center [243, 109] width 84 height 84
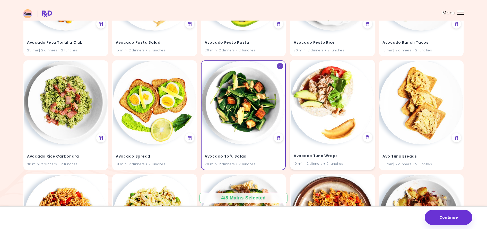
scroll to position [396, 0]
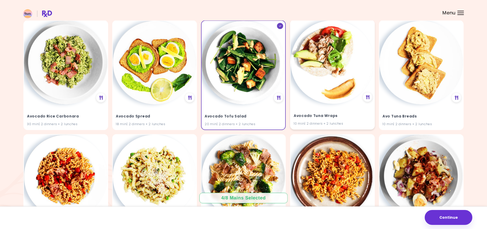
drag, startPoint x: 335, startPoint y: 67, endPoint x: 325, endPoint y: 75, distance: 12.5
click at [335, 67] on img at bounding box center [332, 62] width 84 height 84
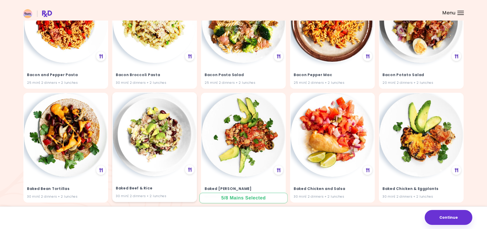
scroll to position [560, 0]
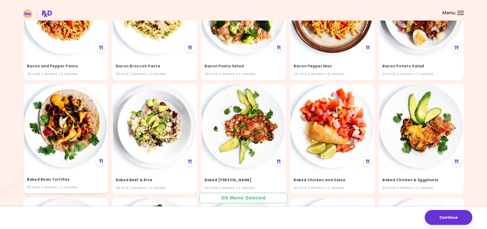
drag, startPoint x: 76, startPoint y: 117, endPoint x: 104, endPoint y: 122, distance: 29.1
click at [76, 117] on img at bounding box center [66, 126] width 84 height 84
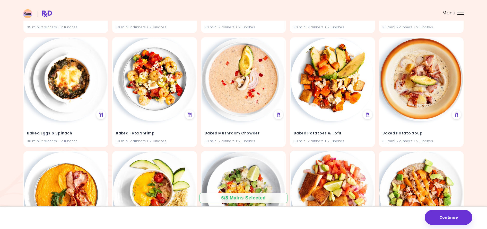
scroll to position [896, 0]
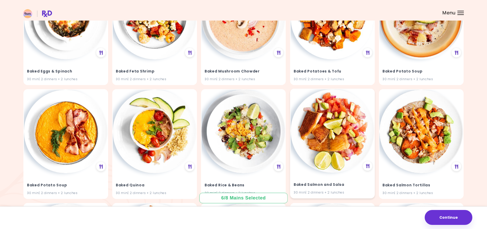
click at [332, 120] on img at bounding box center [332, 131] width 84 height 84
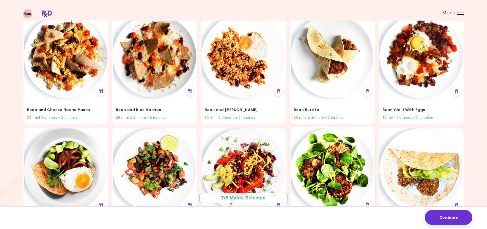
scroll to position [1201, 0]
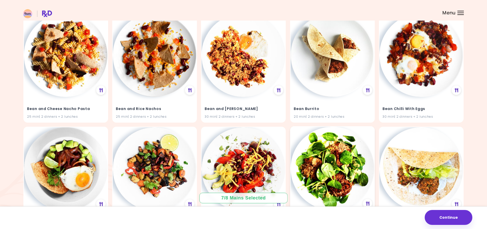
drag, startPoint x: 326, startPoint y: 159, endPoint x: 324, endPoint y: 160, distance: 3.0
click at [326, 159] on img at bounding box center [332, 169] width 84 height 84
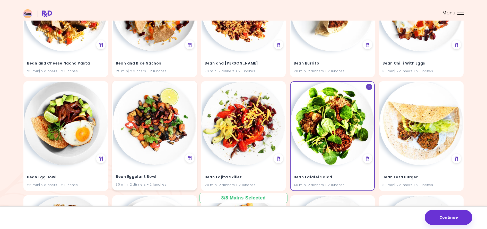
scroll to position [1260, 0]
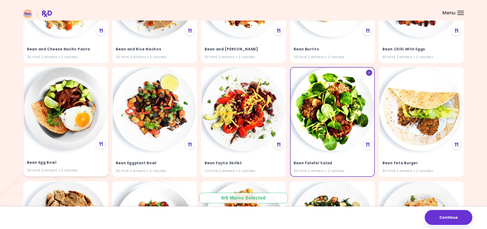
click at [70, 106] on img at bounding box center [66, 109] width 84 height 84
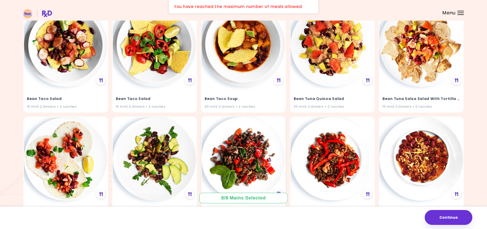
scroll to position [1822, 0]
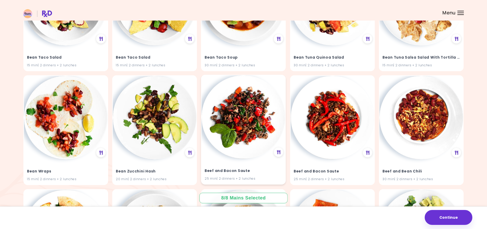
click at [246, 118] on img at bounding box center [243, 117] width 84 height 84
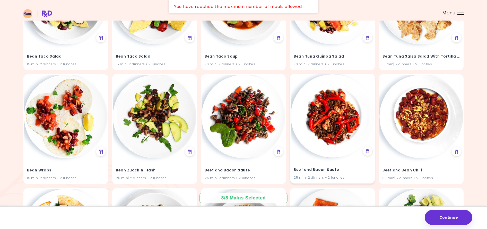
scroll to position [1832, 0]
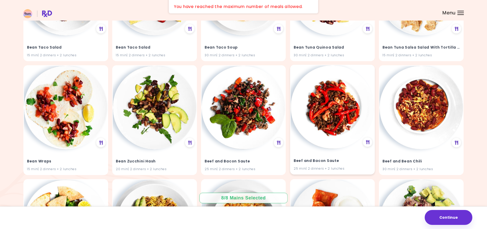
click at [323, 110] on img at bounding box center [332, 107] width 84 height 84
click at [307, 107] on img at bounding box center [332, 107] width 84 height 84
click at [255, 111] on img at bounding box center [243, 107] width 84 height 84
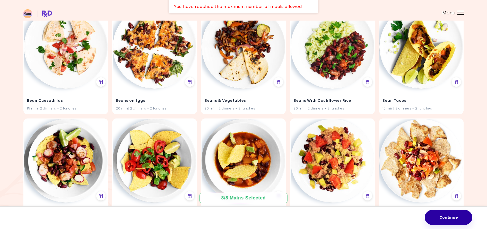
click at [452, 219] on button "Continue" at bounding box center [448, 217] width 48 height 15
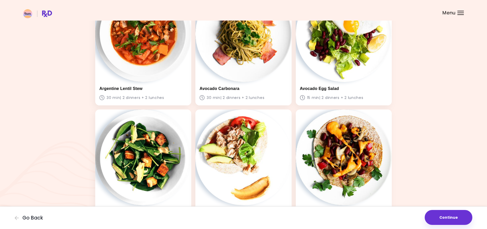
scroll to position [99, 0]
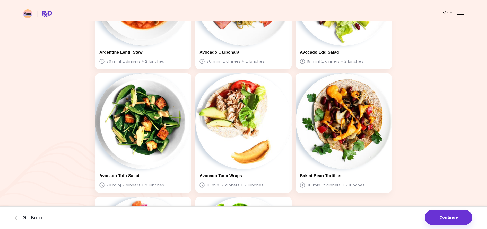
click at [451, 221] on button "Continue" at bounding box center [448, 217] width 48 height 15
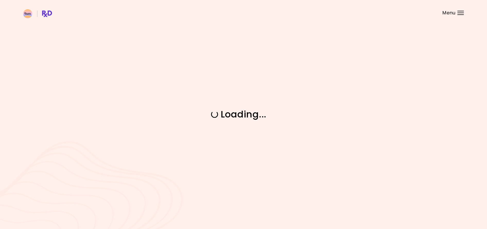
scroll to position [0, 0]
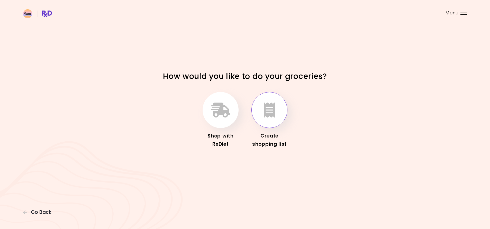
click at [272, 113] on icon "button" at bounding box center [269, 110] width 11 height 15
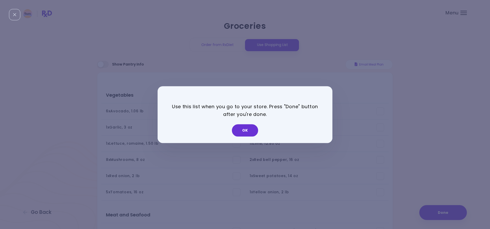
drag, startPoint x: 244, startPoint y: 130, endPoint x: 253, endPoint y: 132, distance: 9.5
click at [244, 130] on button "OK" at bounding box center [245, 130] width 26 height 12
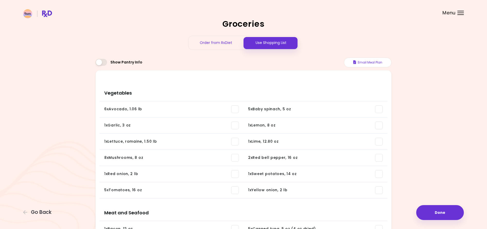
scroll to position [3, 0]
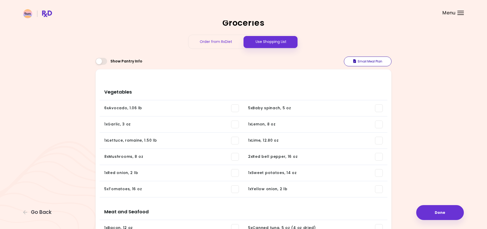
click at [364, 61] on button "Email Meal Plan" at bounding box center [368, 62] width 48 height 10
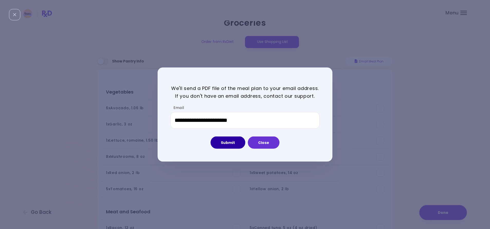
click at [231, 140] on button "Submit" at bounding box center [228, 143] width 35 height 12
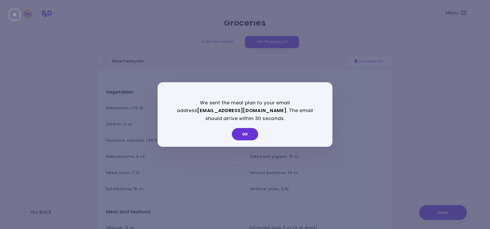
drag, startPoint x: 241, startPoint y: 130, endPoint x: 265, endPoint y: 137, distance: 24.8
click at [241, 130] on button "OK" at bounding box center [245, 134] width 26 height 12
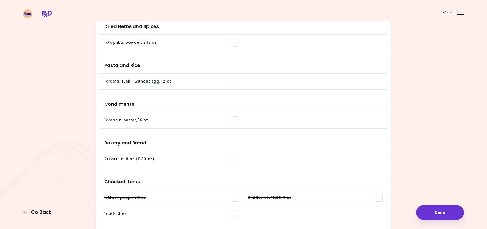
scroll to position [336, 0]
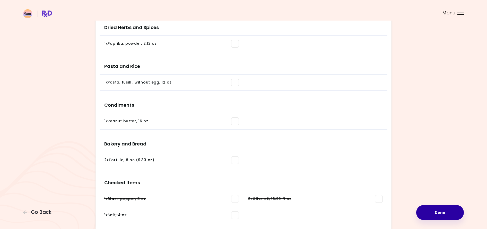
click at [448, 216] on button "Done" at bounding box center [440, 212] width 48 height 15
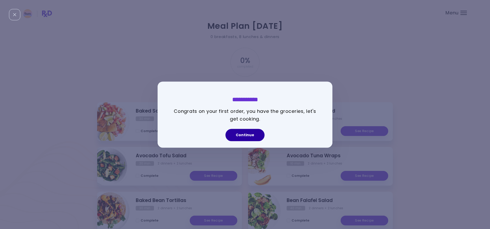
click at [250, 136] on button "Continue" at bounding box center [245, 135] width 39 height 12
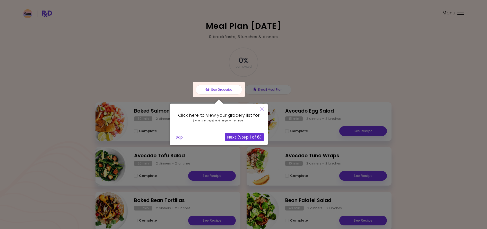
click at [245, 137] on button "Next (Step 1 of 6)" at bounding box center [244, 137] width 39 height 8
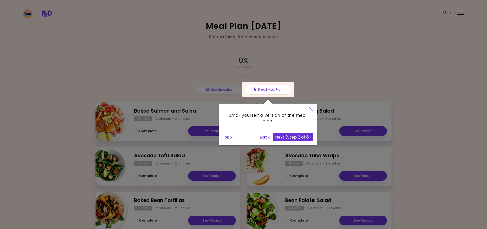
click at [296, 135] on button "Next (Step 2 of 6)" at bounding box center [293, 137] width 40 height 8
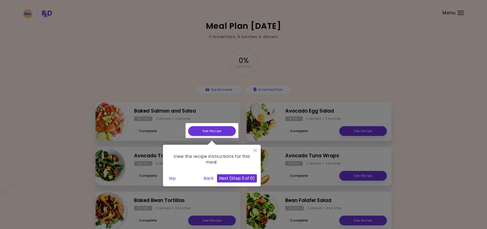
click at [243, 177] on button "Next (Step 3 of 6)" at bounding box center [237, 178] width 40 height 8
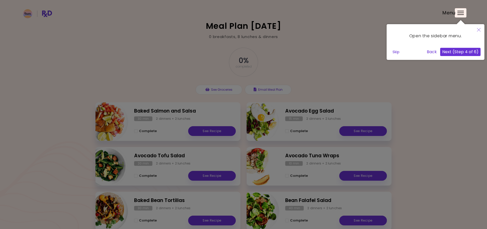
click at [459, 54] on button "Next (Step 4 of 6)" at bounding box center [460, 52] width 40 height 8
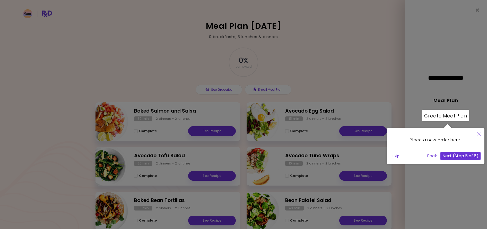
click at [461, 156] on button "Next (Step 5 of 6)" at bounding box center [460, 156] width 40 height 8
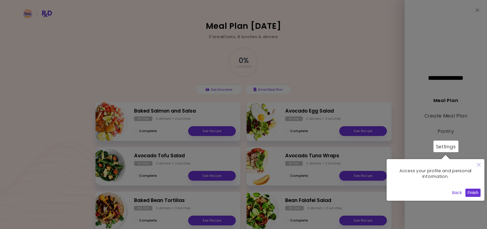
click at [471, 193] on button "Finish" at bounding box center [472, 193] width 15 height 8
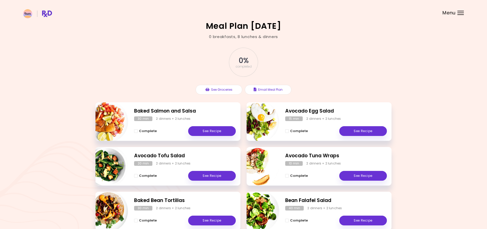
click at [456, 11] on header at bounding box center [243, 10] width 487 height 21
click at [461, 11] on div "Menu" at bounding box center [460, 13] width 6 height 4
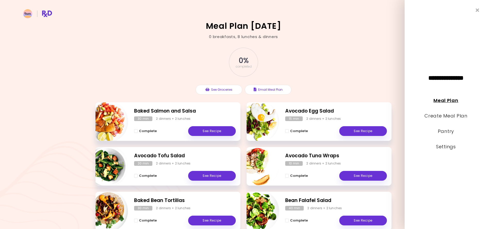
click at [449, 99] on link "Meal Plan" at bounding box center [445, 100] width 25 height 6
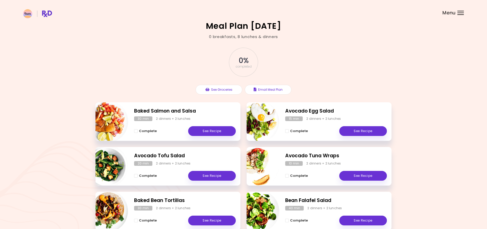
click at [459, 13] on div "Menu" at bounding box center [460, 13] width 6 height 4
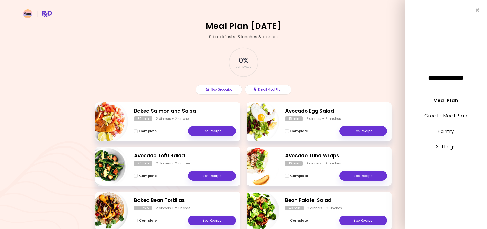
click at [453, 115] on link "Create Meal Plan" at bounding box center [445, 116] width 43 height 6
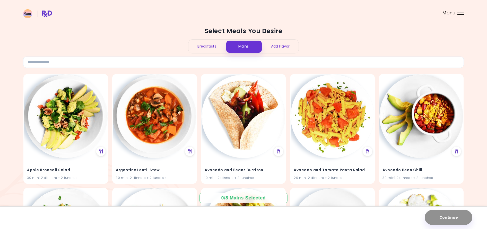
click at [458, 13] on div at bounding box center [460, 13] width 6 height 1
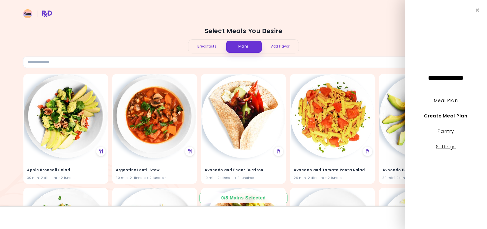
click at [447, 148] on link "Settings" at bounding box center [446, 147] width 20 height 6
